Goal: Navigation & Orientation: Find specific page/section

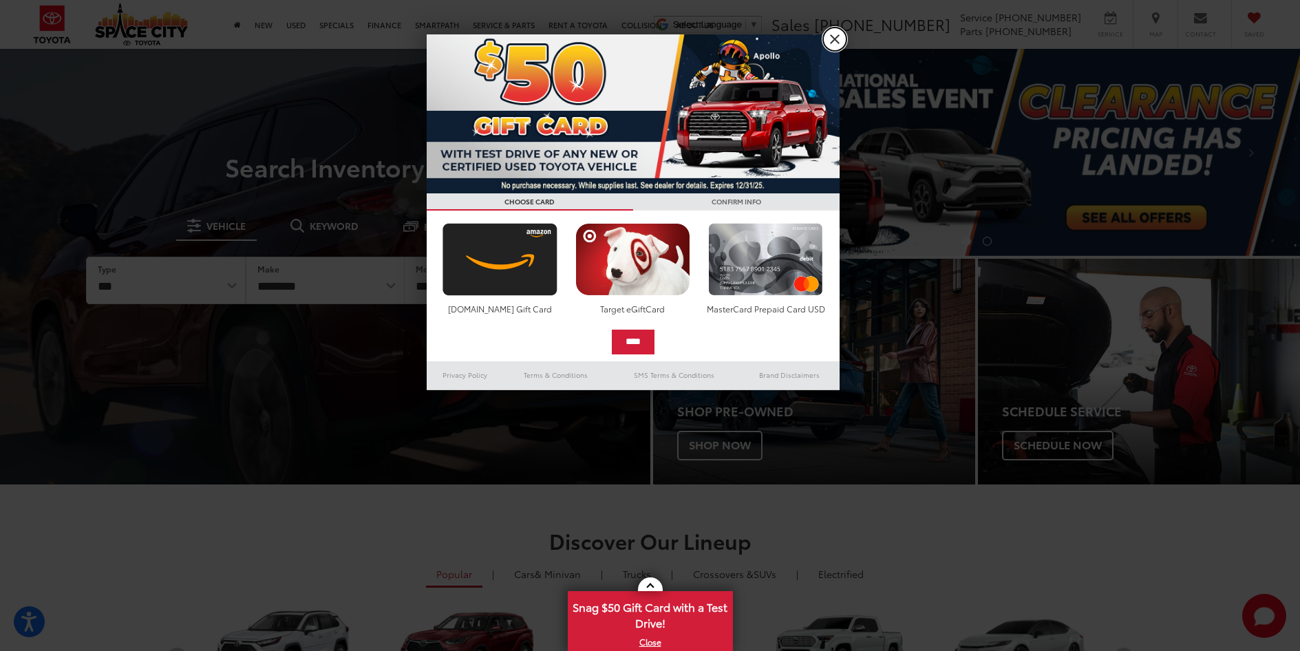
click at [834, 34] on link "X" at bounding box center [834, 39] width 23 height 23
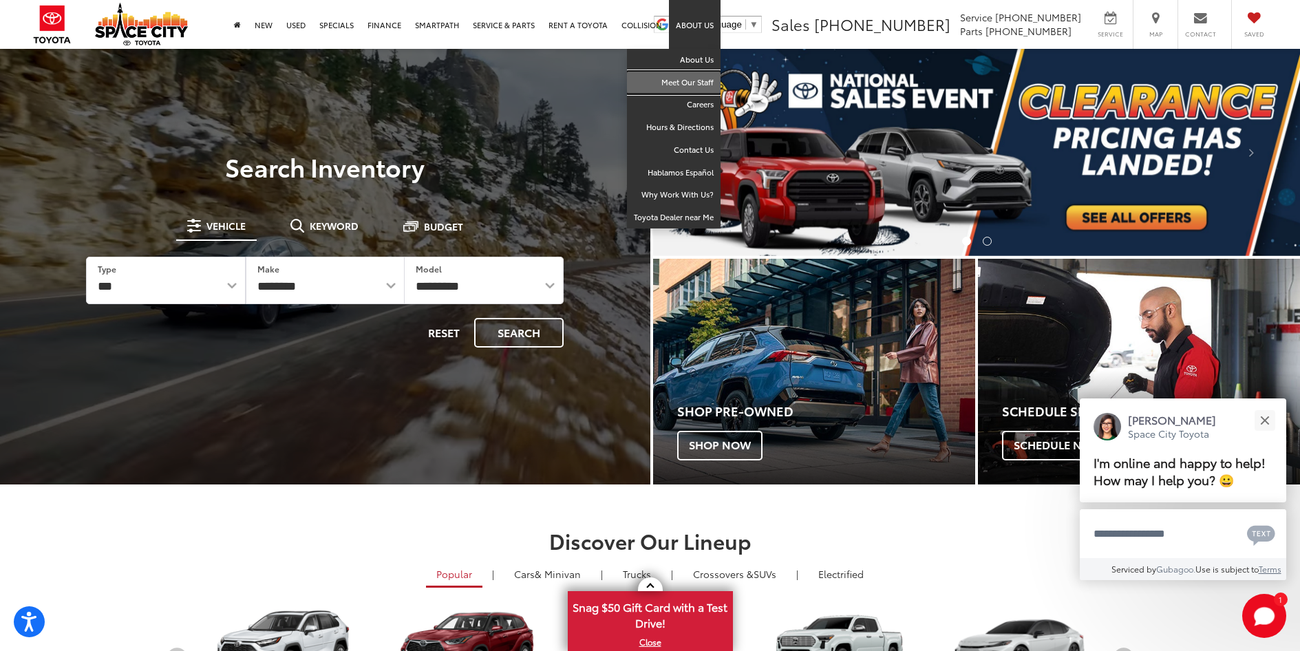
click at [689, 82] on link "Meet Our Staff" at bounding box center [674, 83] width 94 height 23
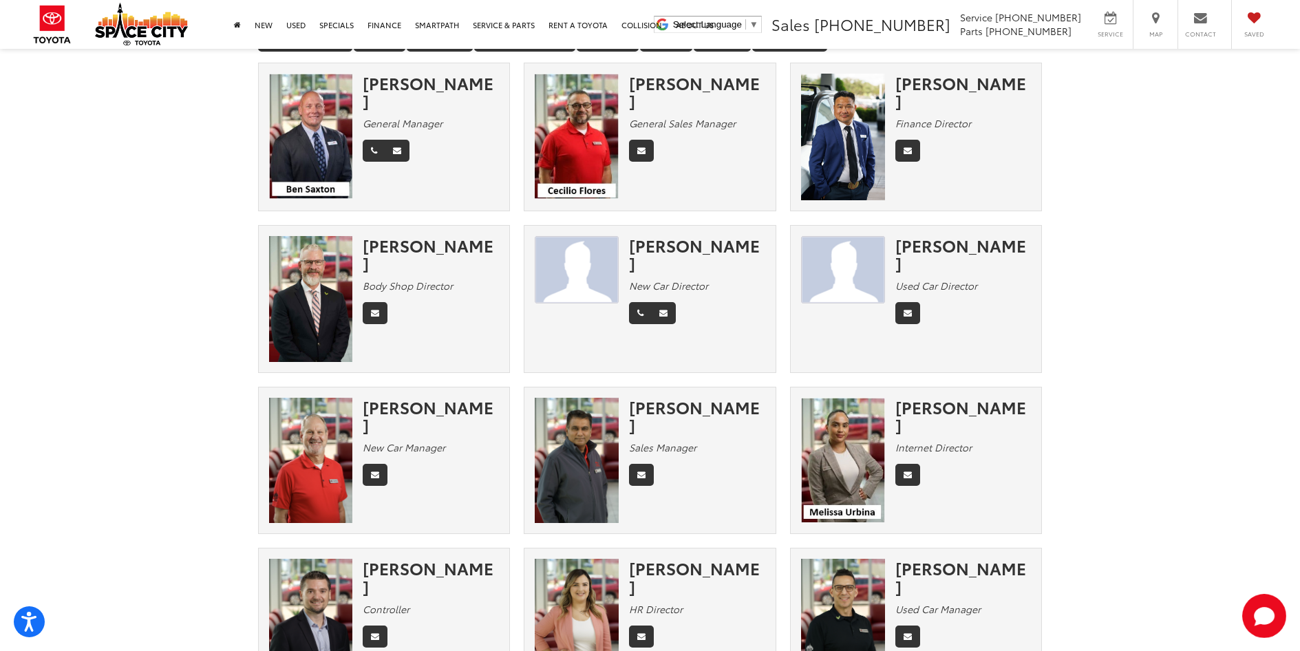
scroll to position [74, 0]
